Goal: Task Accomplishment & Management: Manage account settings

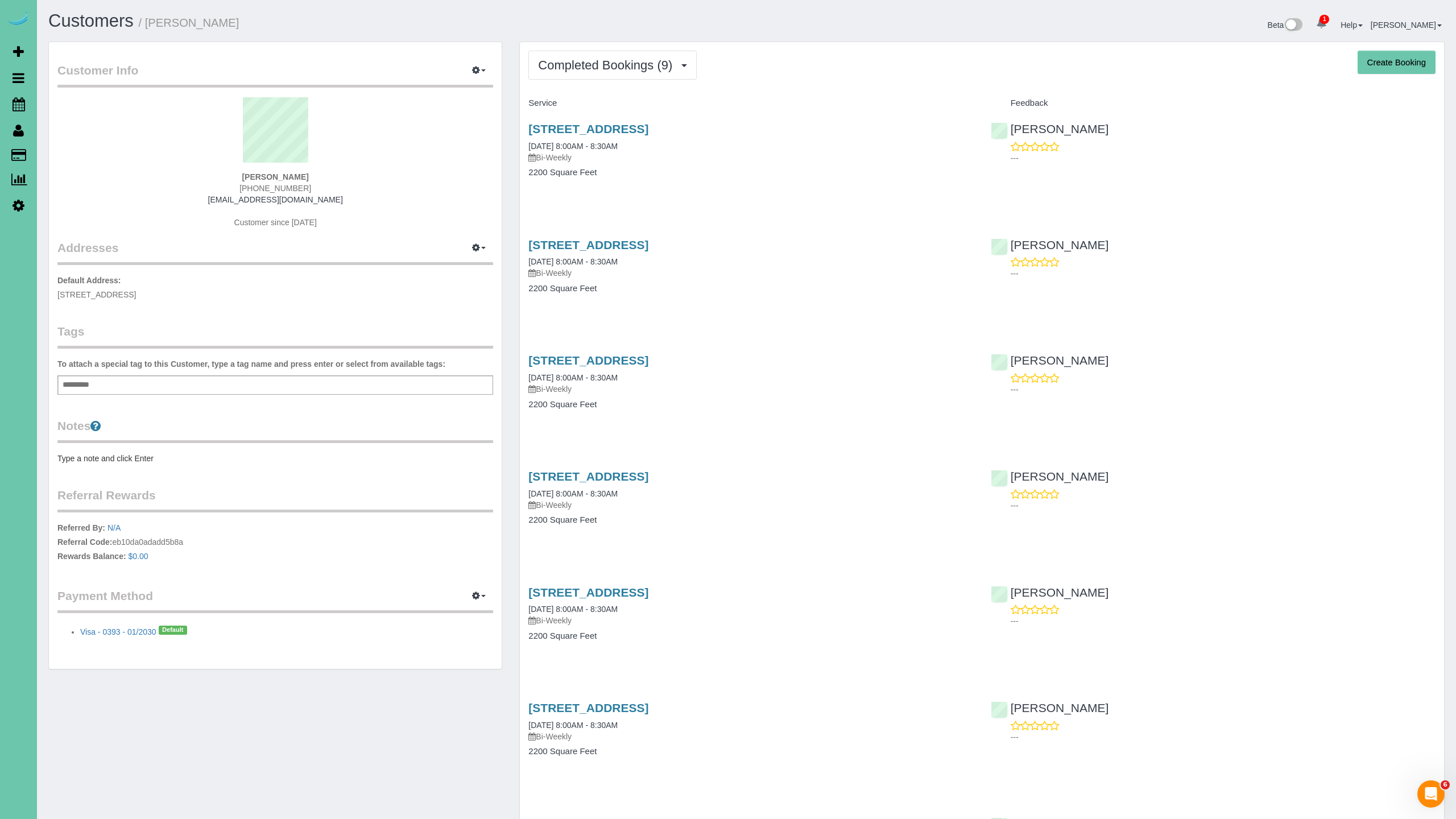
click at [1164, 435] on div "Service Feedback 7928 N 116th St, Omaha, NE 68142 09/25/2025 8:00AM - 8:30AM Bi…" at bounding box center [982, 618] width 907 height 1048
